Goal: Task Accomplishment & Management: Manage account settings

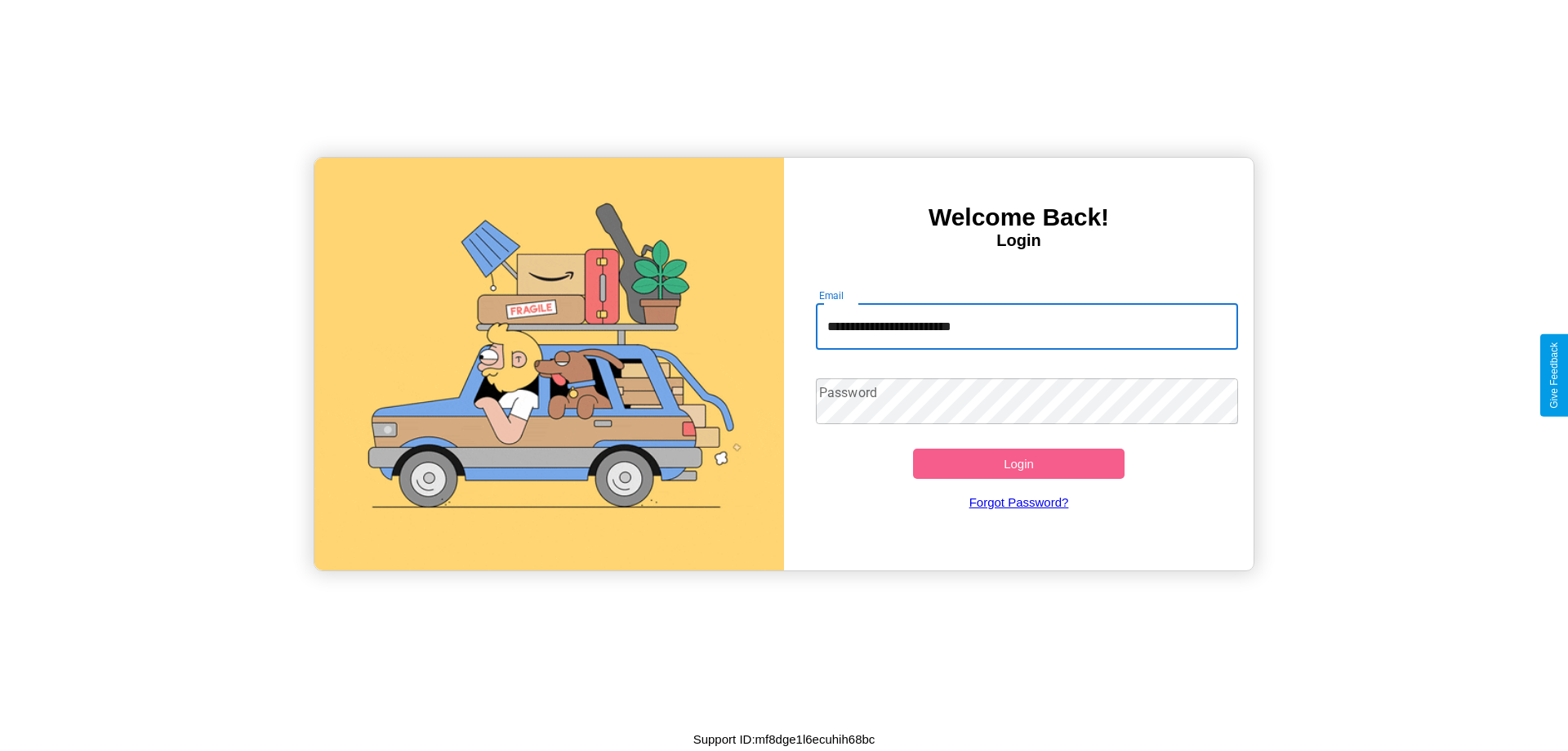
type input "**********"
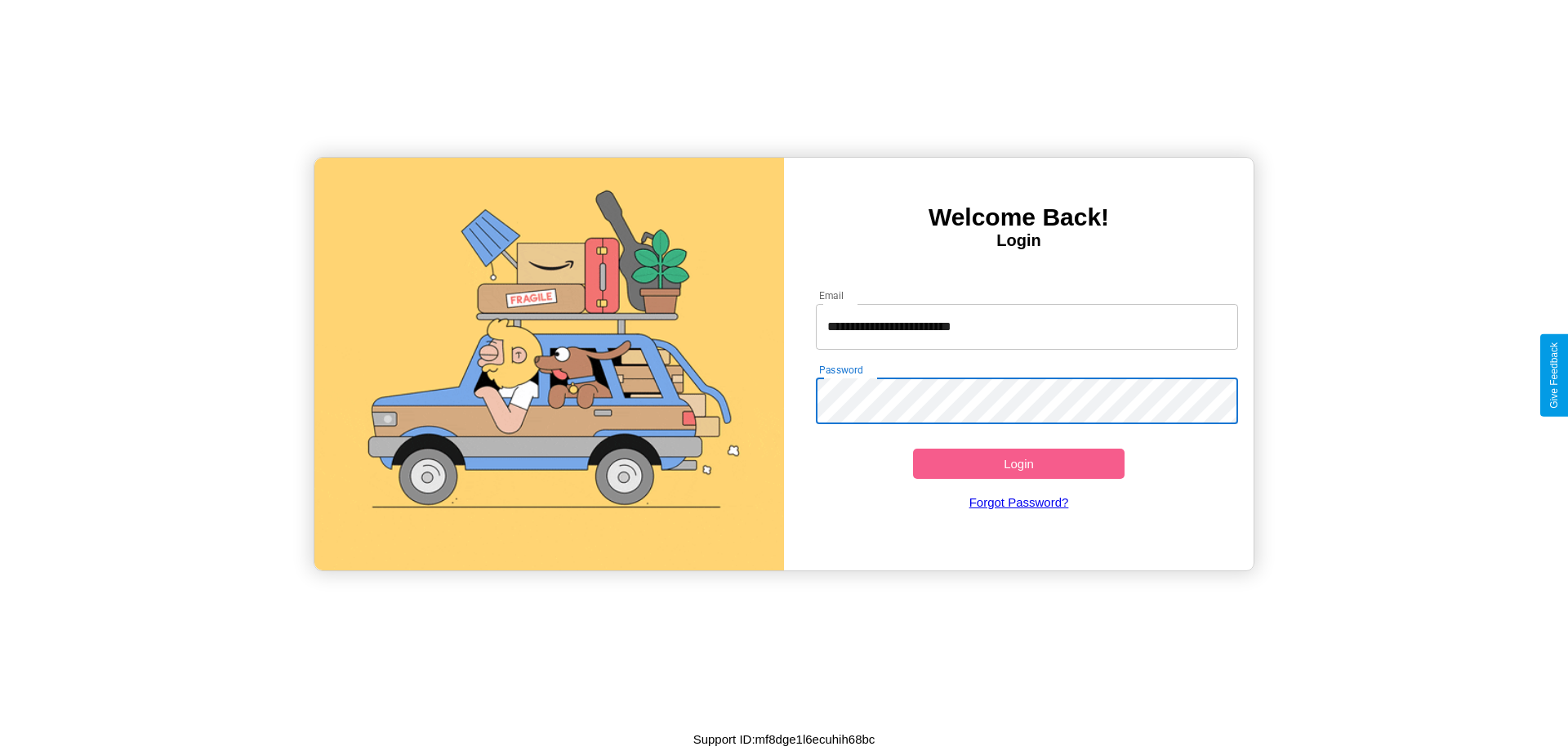
click at [1018, 463] on button "Login" at bounding box center [1018, 463] width 211 height 30
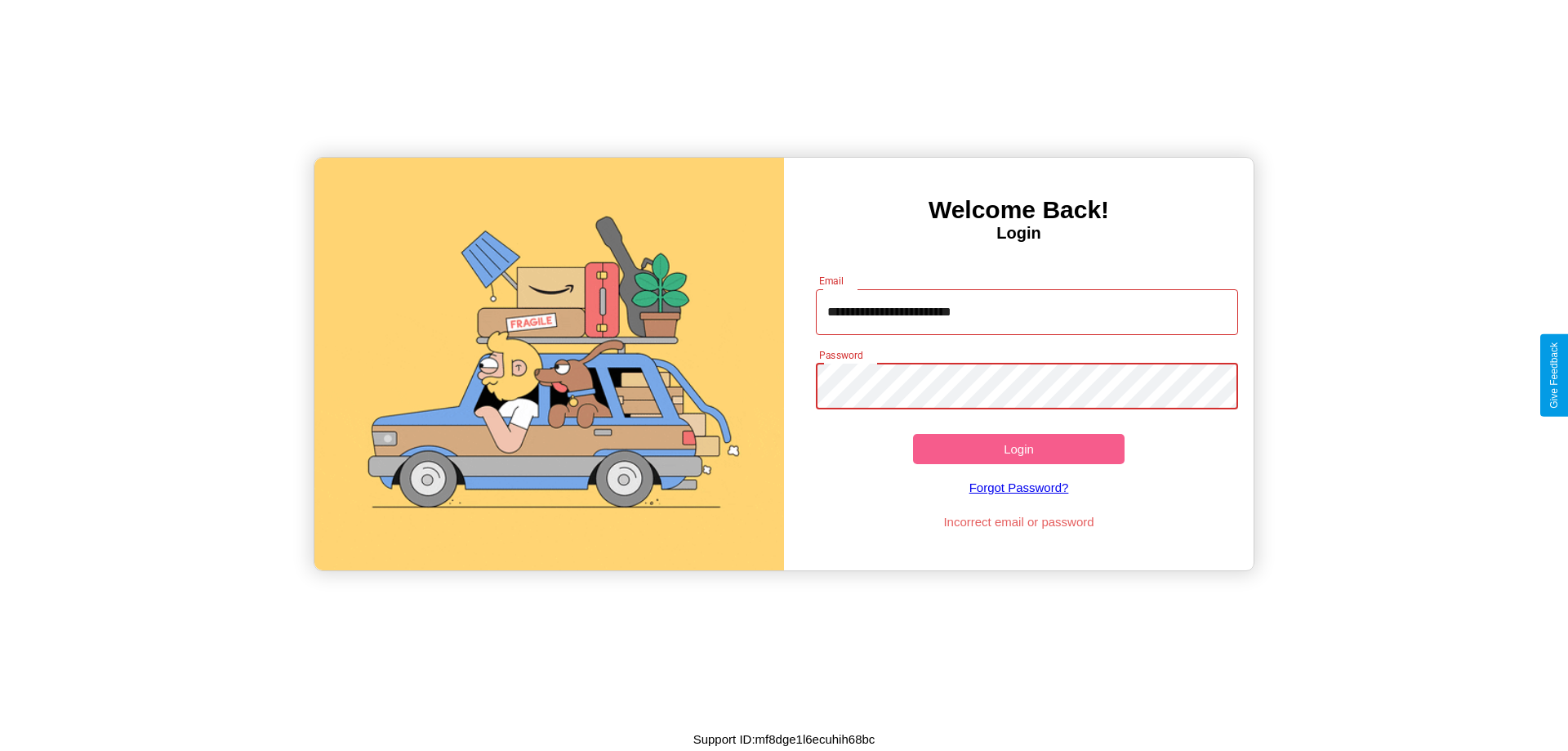
click at [1018, 448] on button "Login" at bounding box center [1018, 449] width 211 height 30
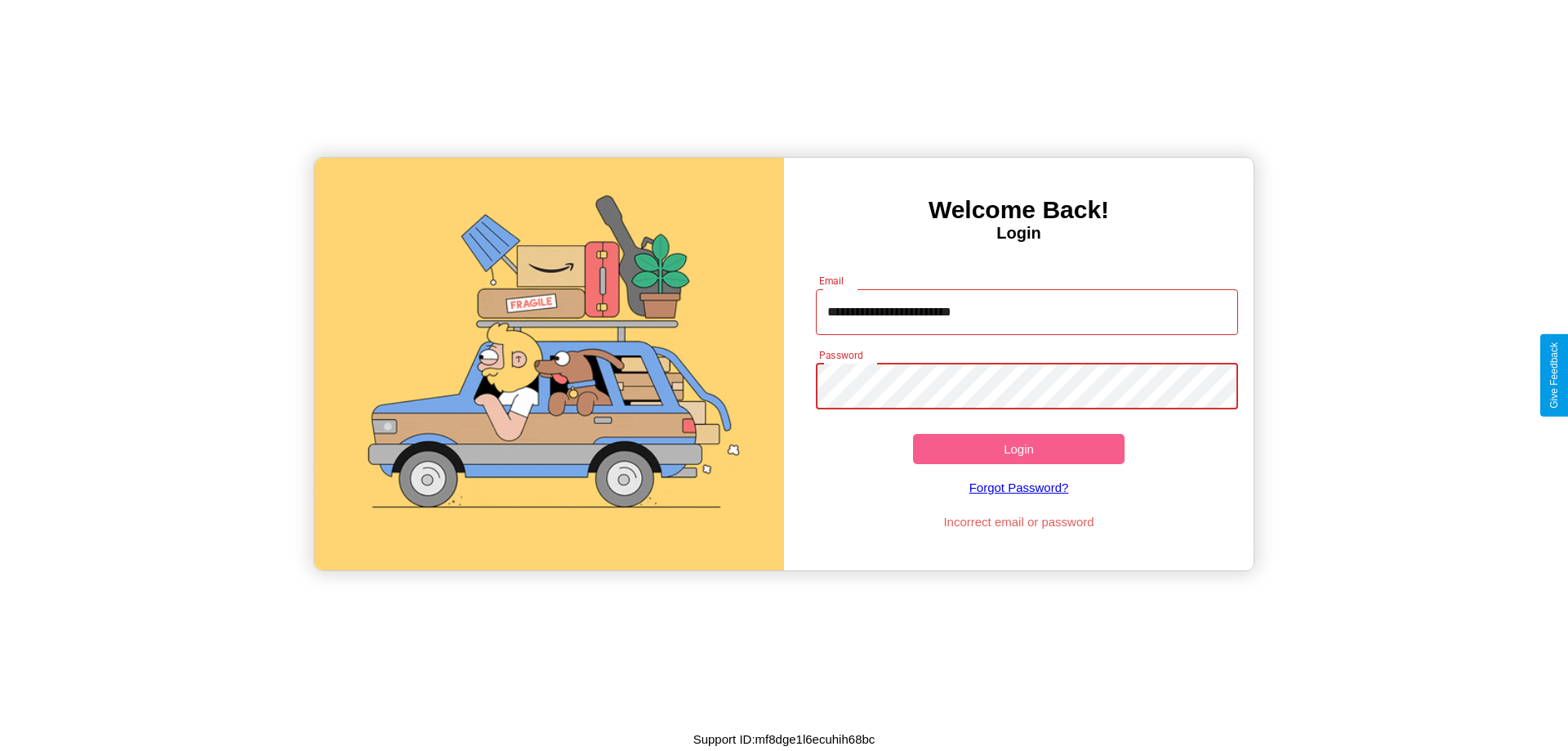
click at [1018, 448] on button "Login" at bounding box center [1018, 449] width 211 height 30
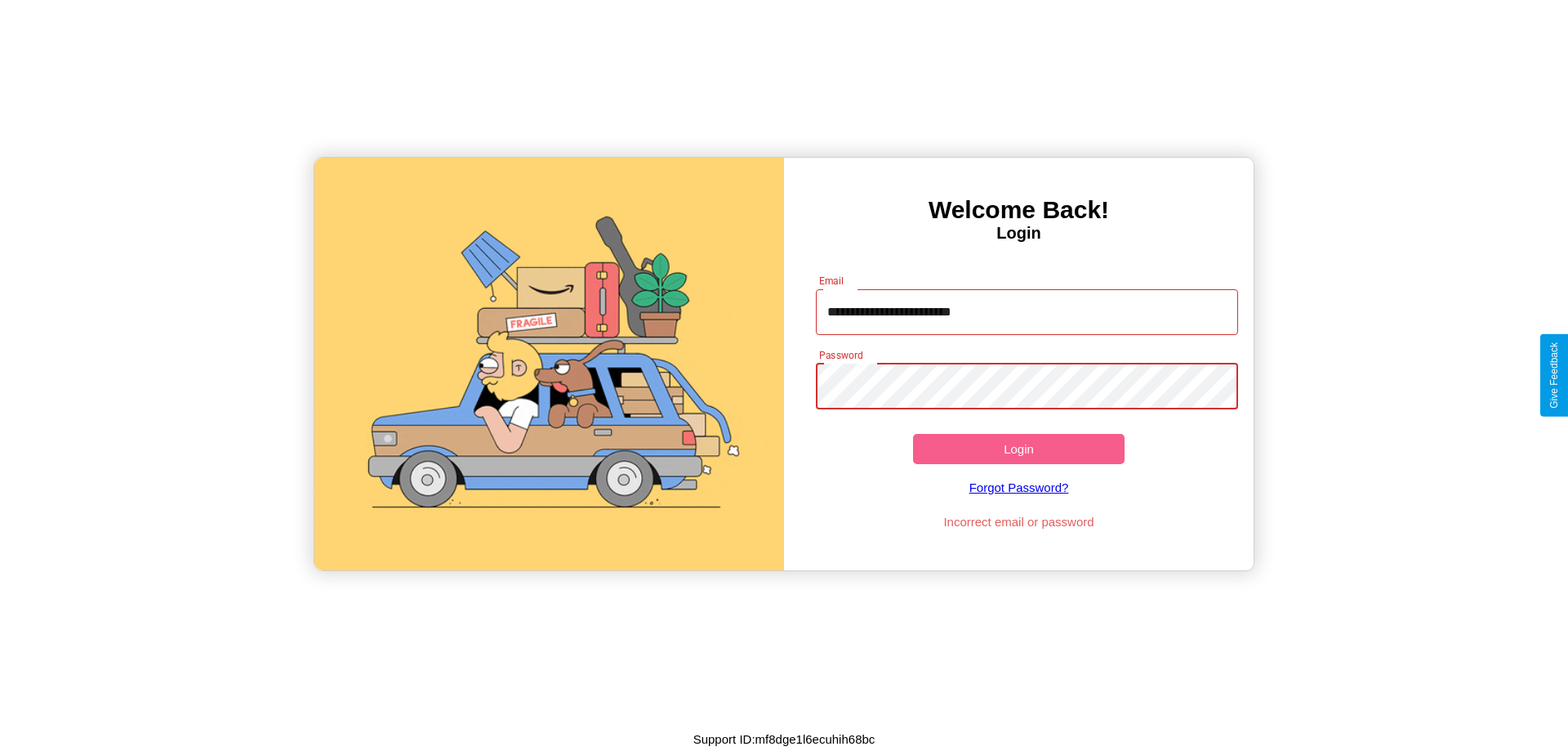
click at [1018, 448] on button "Login" at bounding box center [1018, 449] width 211 height 30
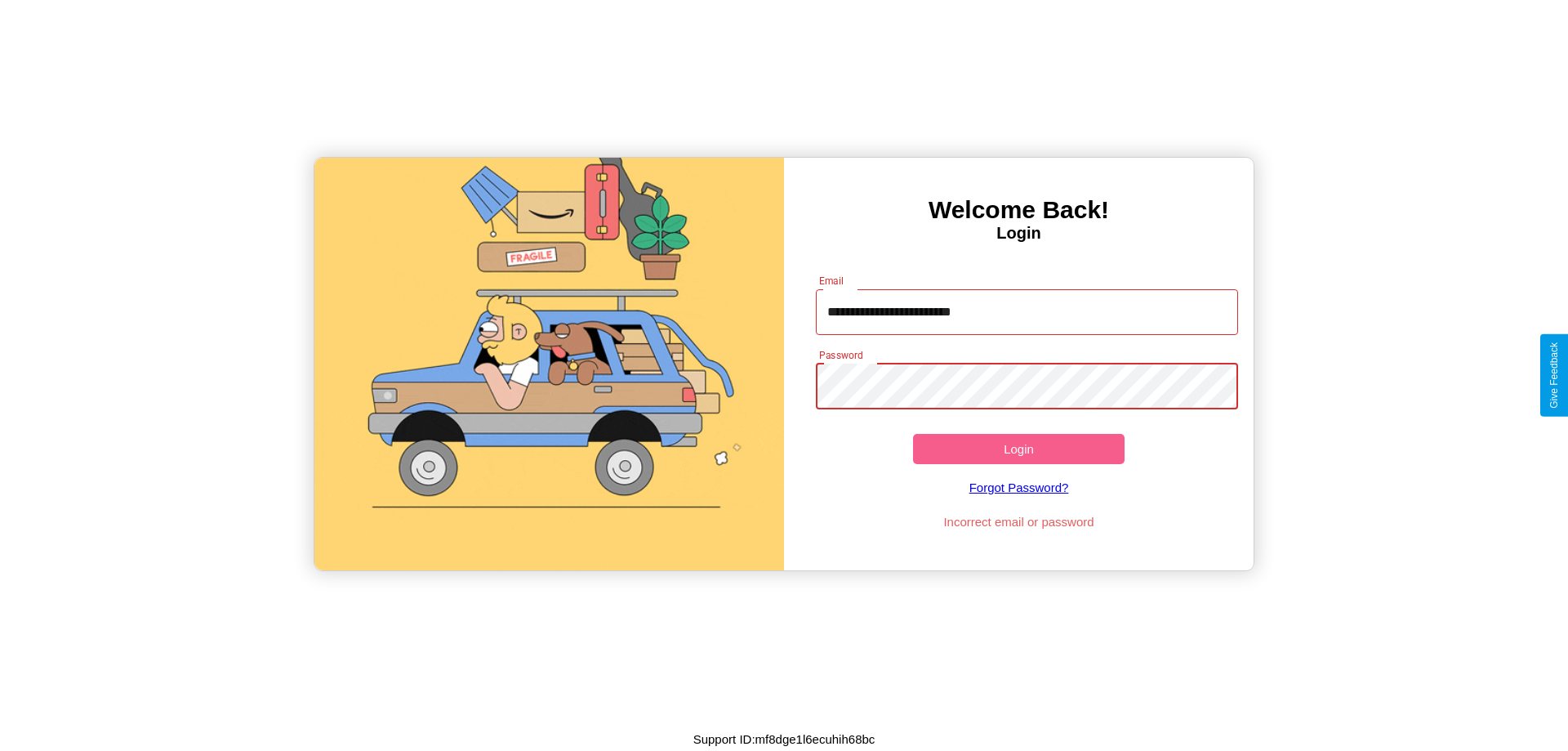
click at [1018, 448] on button "Login" at bounding box center [1018, 449] width 211 height 30
